Goal: Task Accomplishment & Management: Use online tool/utility

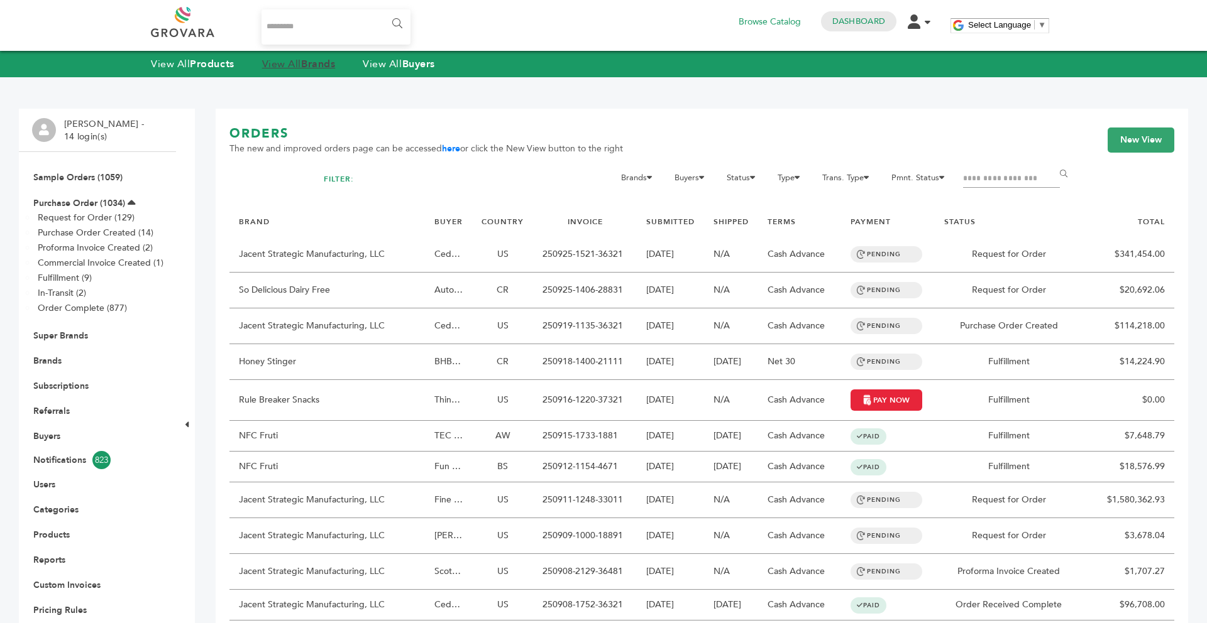
click at [307, 67] on strong "Brands" at bounding box center [318, 64] width 34 height 14
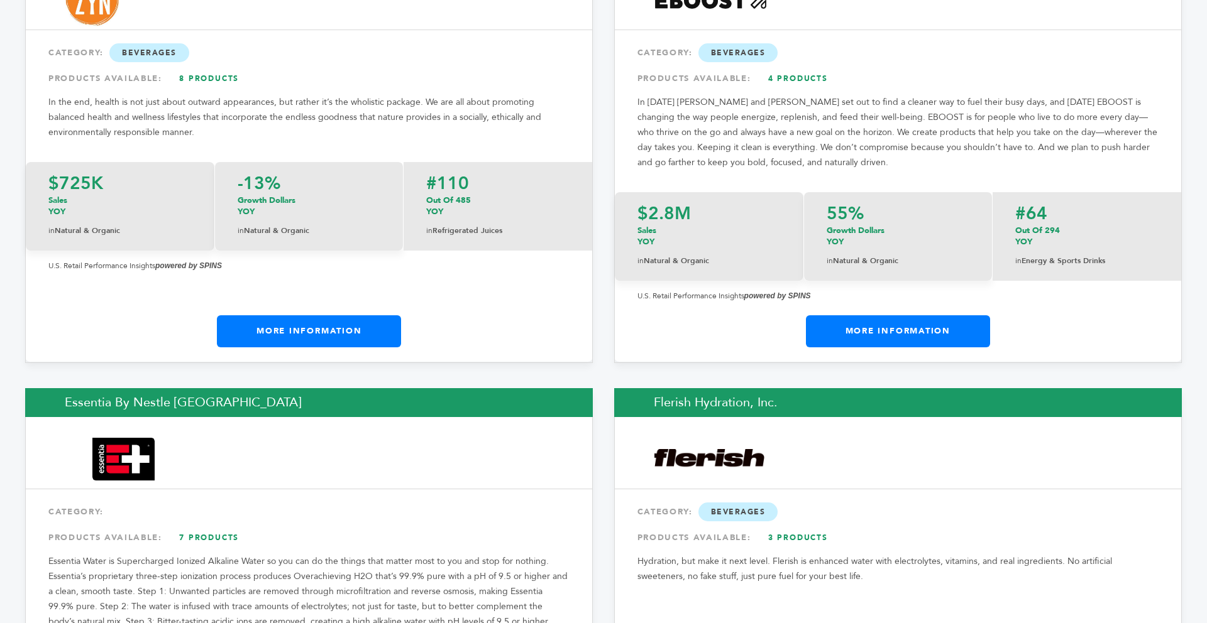
scroll to position [6319, 0]
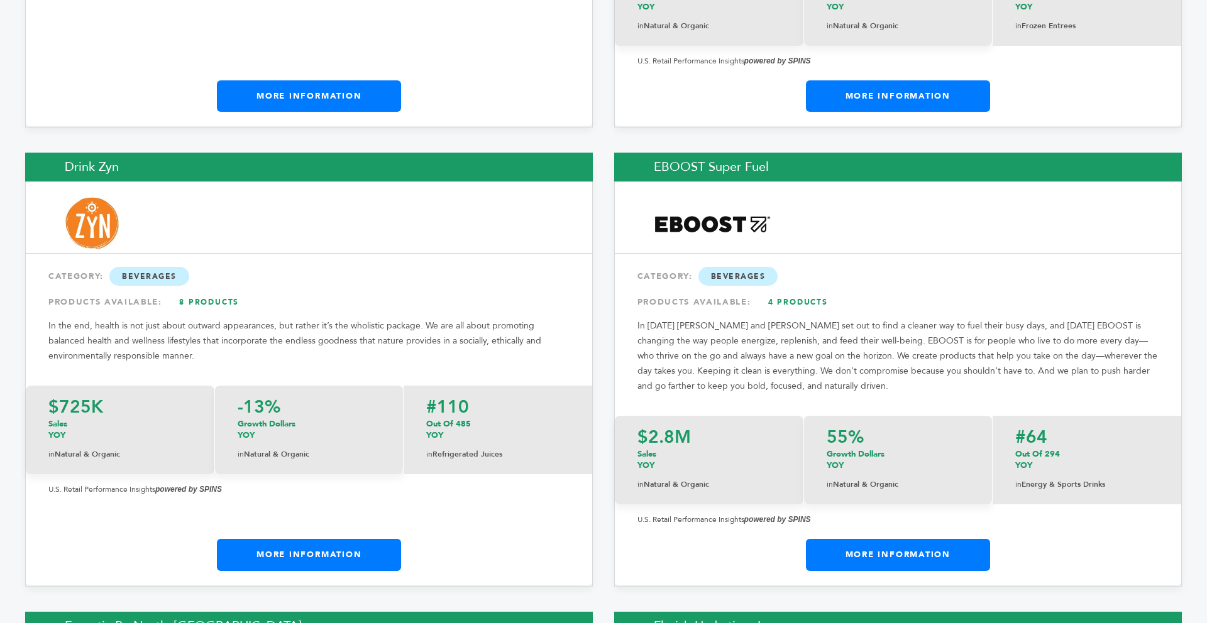
click at [898, 539] on link "More Information" at bounding box center [898, 554] width 184 height 31
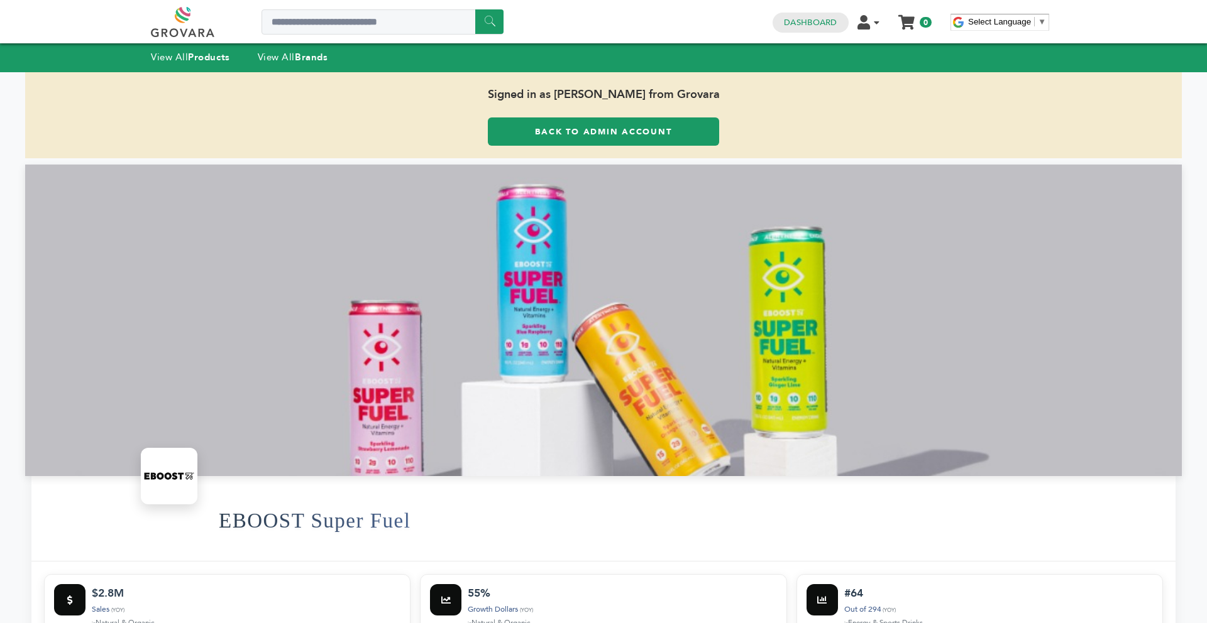
click at [508, 121] on link "Back to Admin Account" at bounding box center [603, 132] width 231 height 28
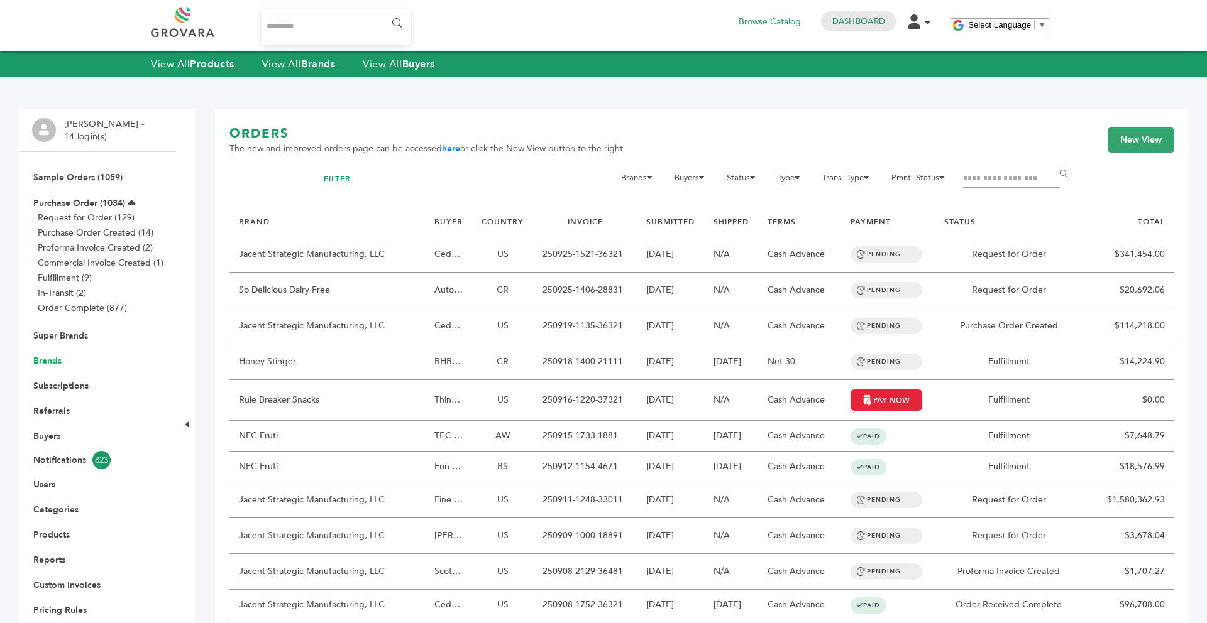
click at [52, 363] on link "Brands" at bounding box center [47, 361] width 28 height 12
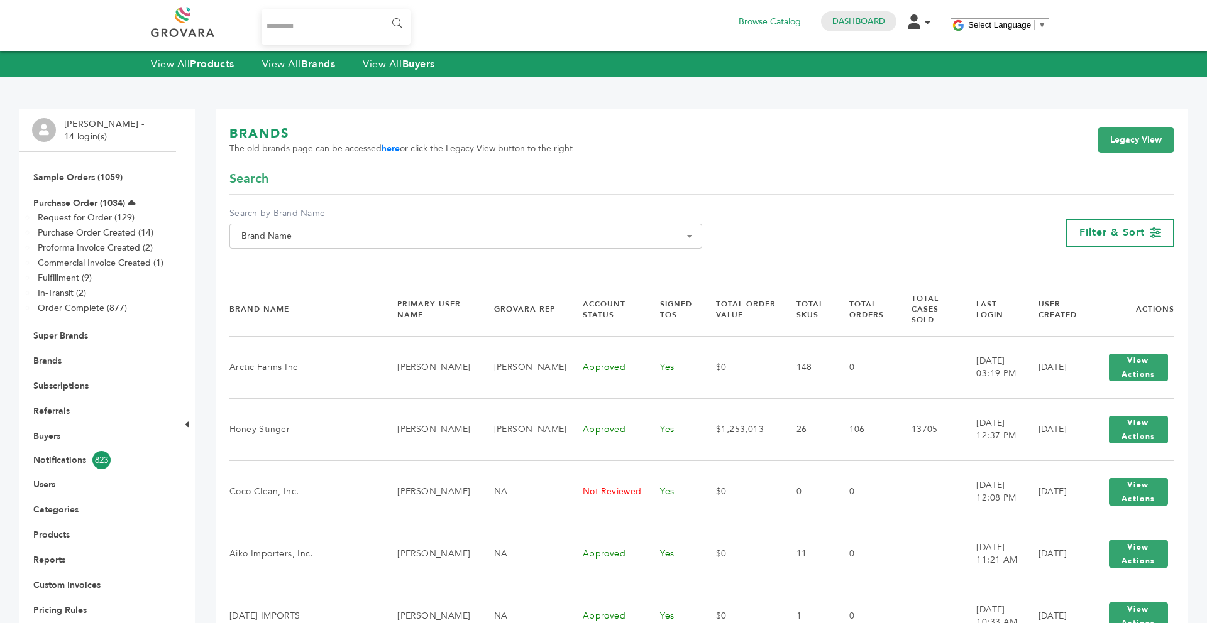
click at [271, 234] on span "Brand Name" at bounding box center [465, 237] width 459 height 18
click at [262, 265] on input "Search" at bounding box center [466, 259] width 466 height 16
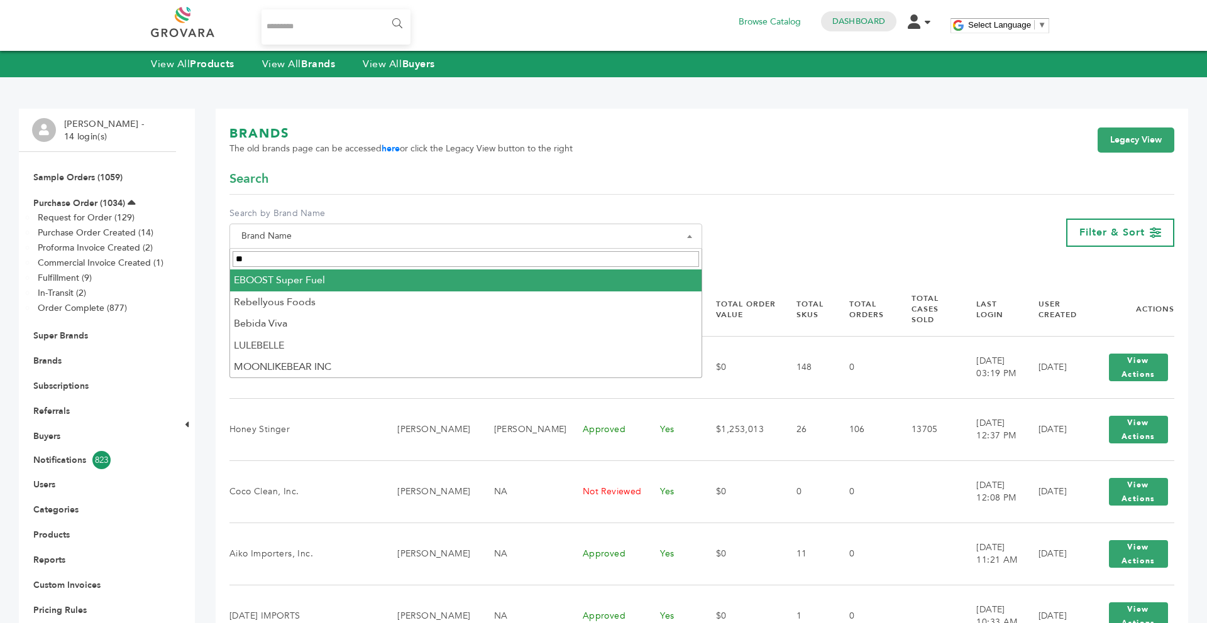
type input "**"
select select "**********"
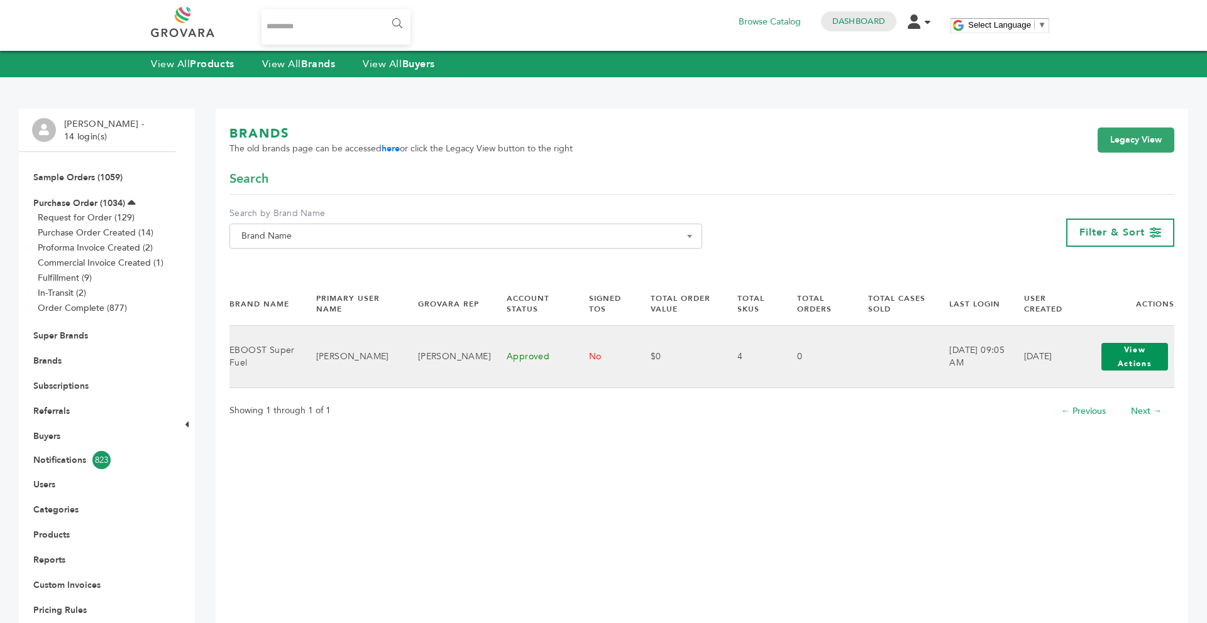
click at [1126, 363] on button "View Actions" at bounding box center [1134, 357] width 67 height 28
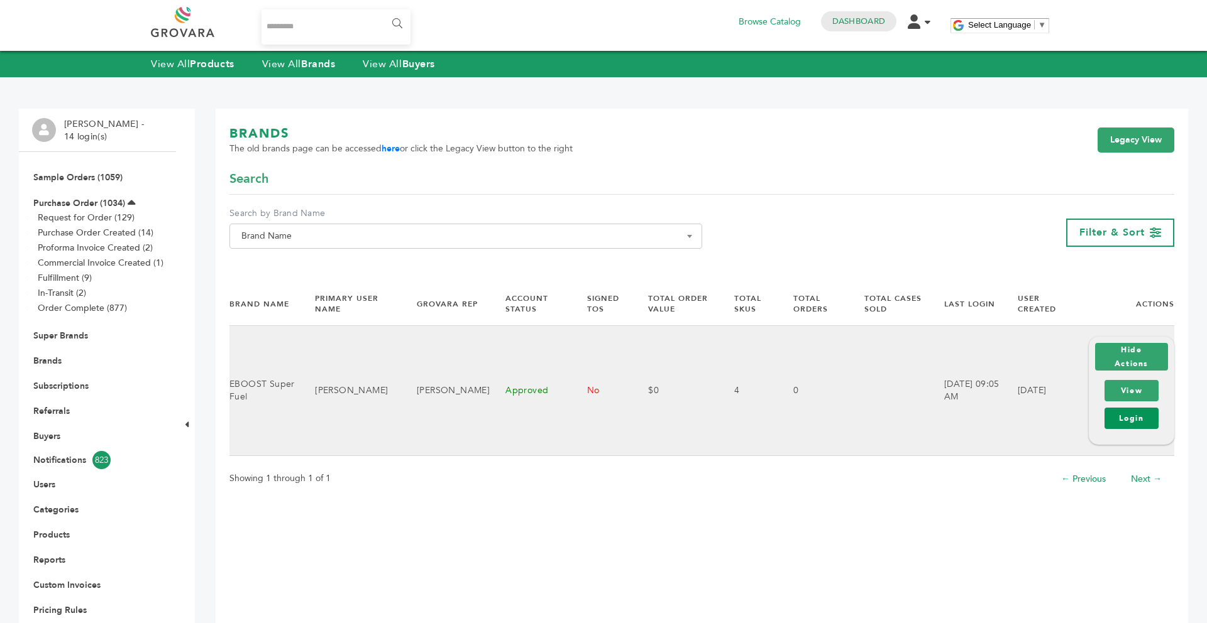
click at [1121, 412] on link "Login" at bounding box center [1131, 418] width 54 height 21
